Goal: Information Seeking & Learning: Learn about a topic

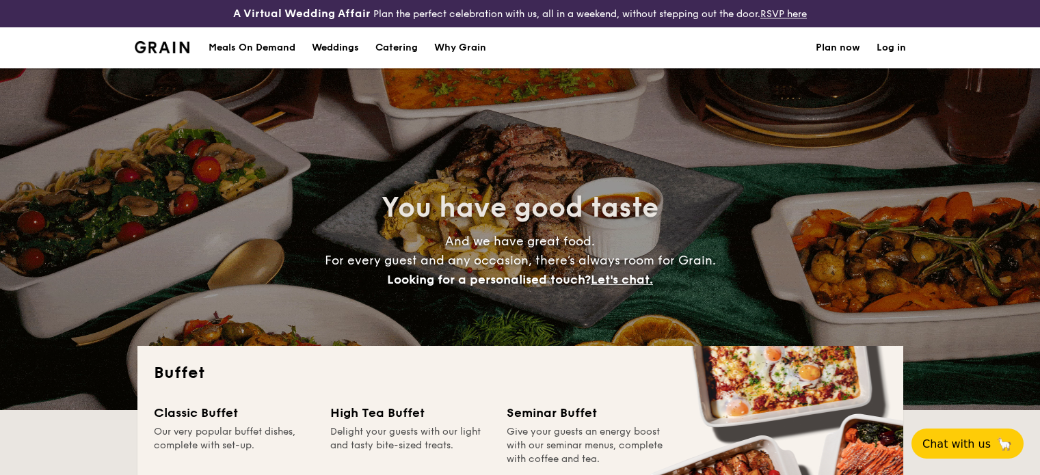
select select
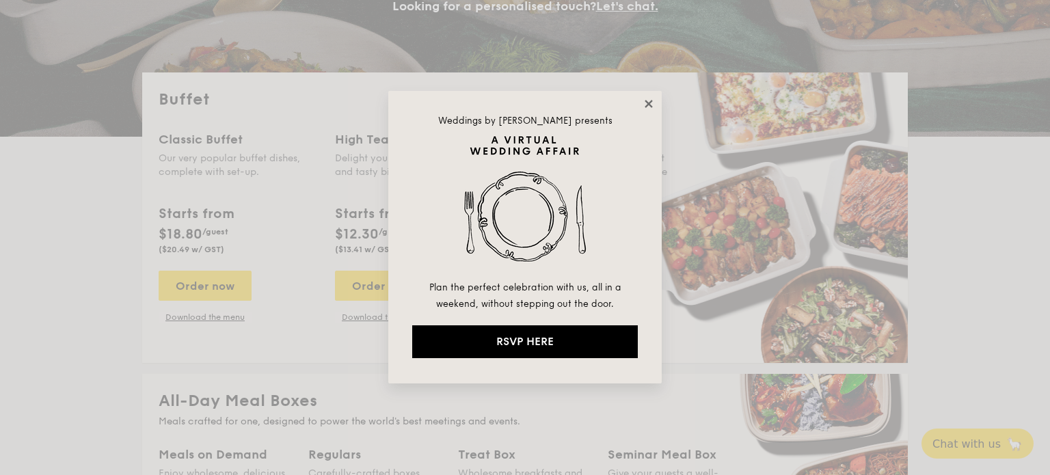
click at [653, 105] on icon at bounding box center [649, 104] width 12 height 12
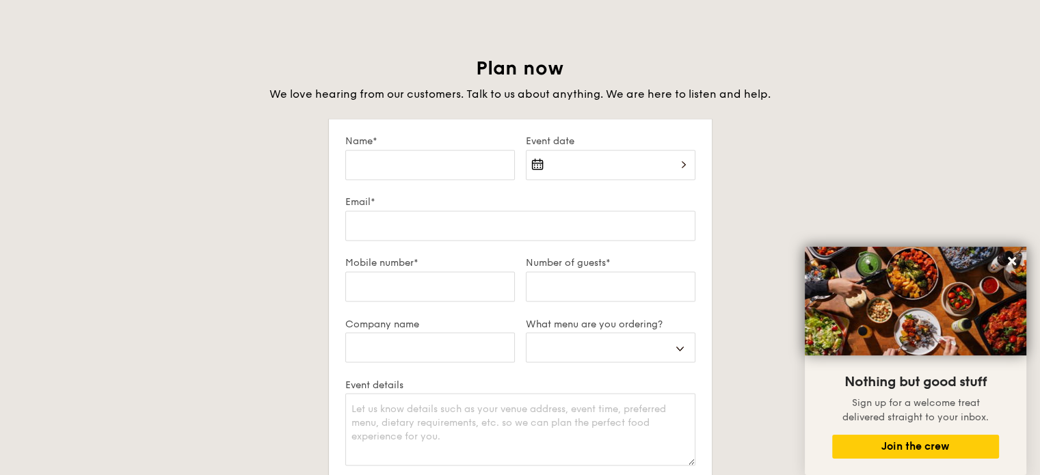
scroll to position [2735, 0]
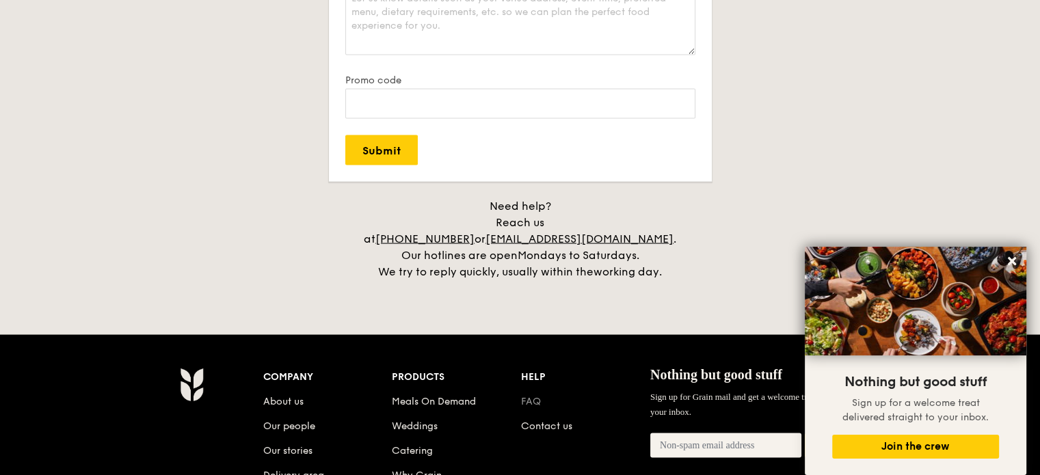
click at [527, 396] on link "FAQ" at bounding box center [531, 402] width 20 height 12
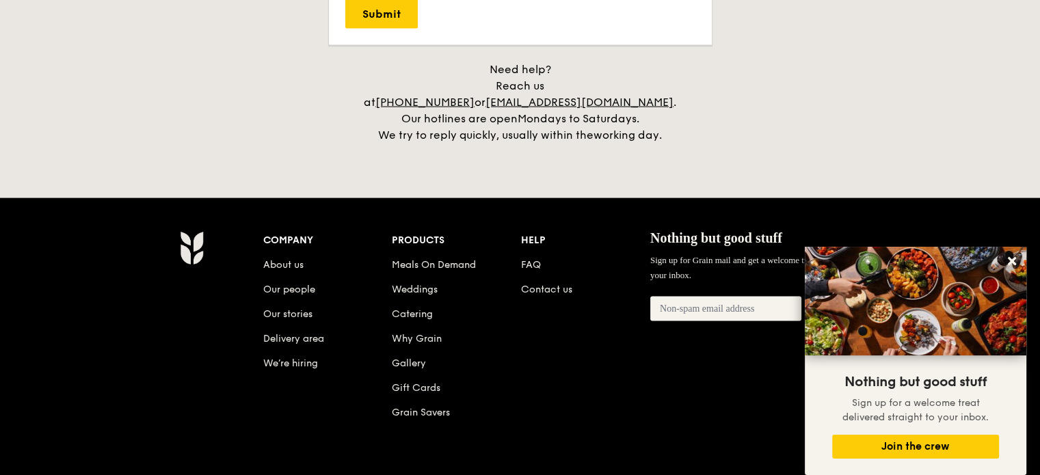
click at [304, 250] on li "About us" at bounding box center [327, 262] width 129 height 25
click at [298, 259] on link "About us" at bounding box center [283, 265] width 40 height 12
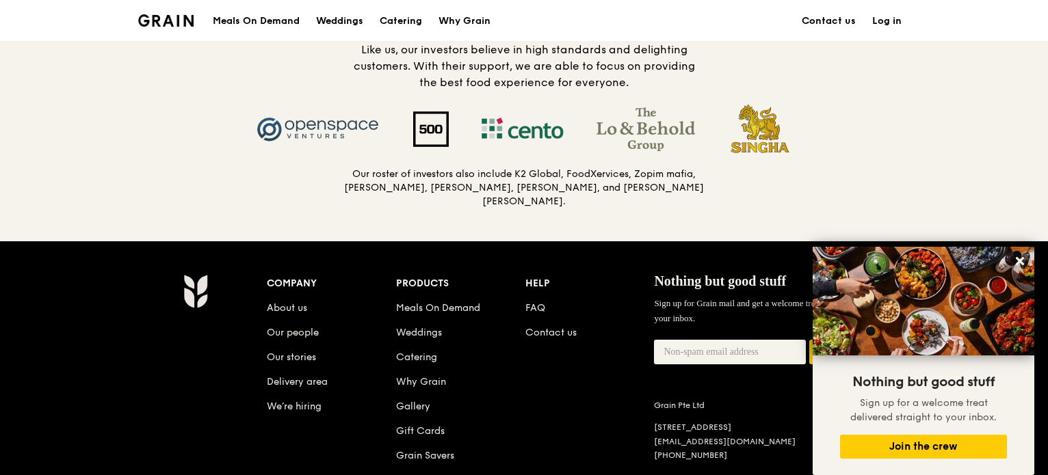
scroll to position [1491, 0]
